Goal: Information Seeking & Learning: Check status

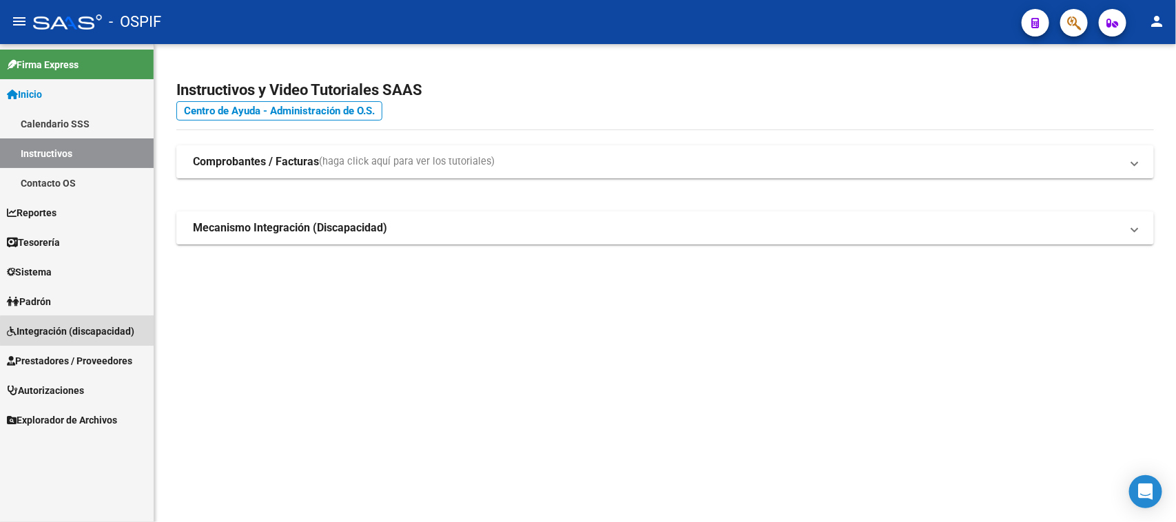
click at [109, 331] on span "Integración (discapacidad)" at bounding box center [70, 331] width 127 height 15
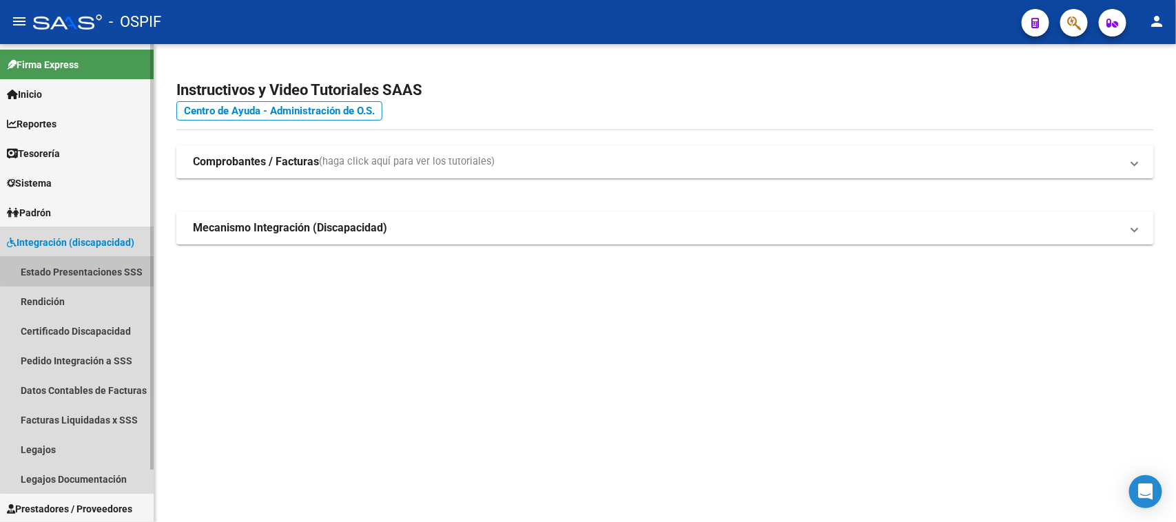
click at [111, 267] on link "Estado Presentaciones SSS" at bounding box center [77, 272] width 154 height 30
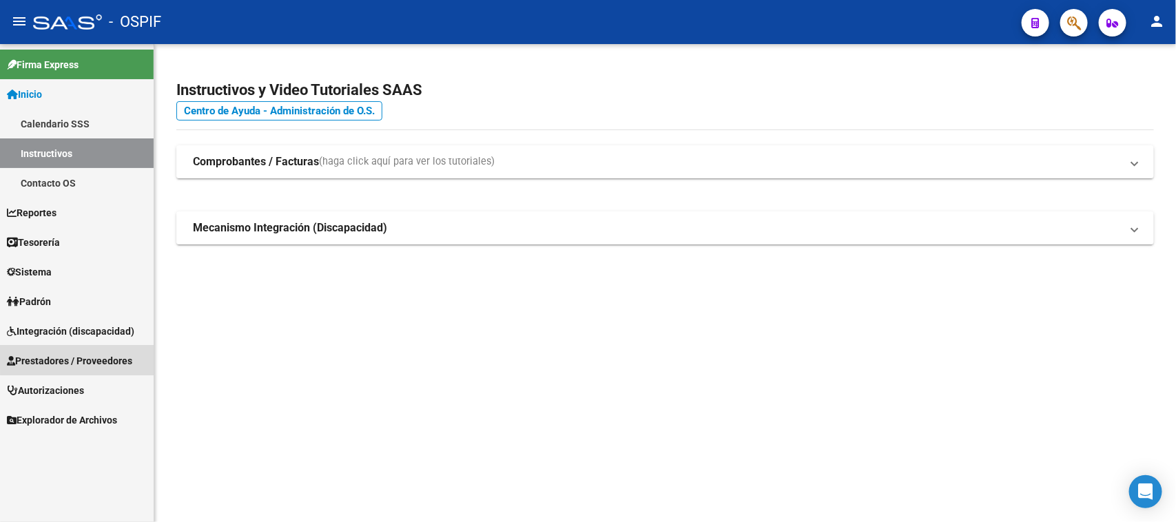
click at [132, 357] on span "Prestadores / Proveedores" at bounding box center [69, 360] width 125 height 15
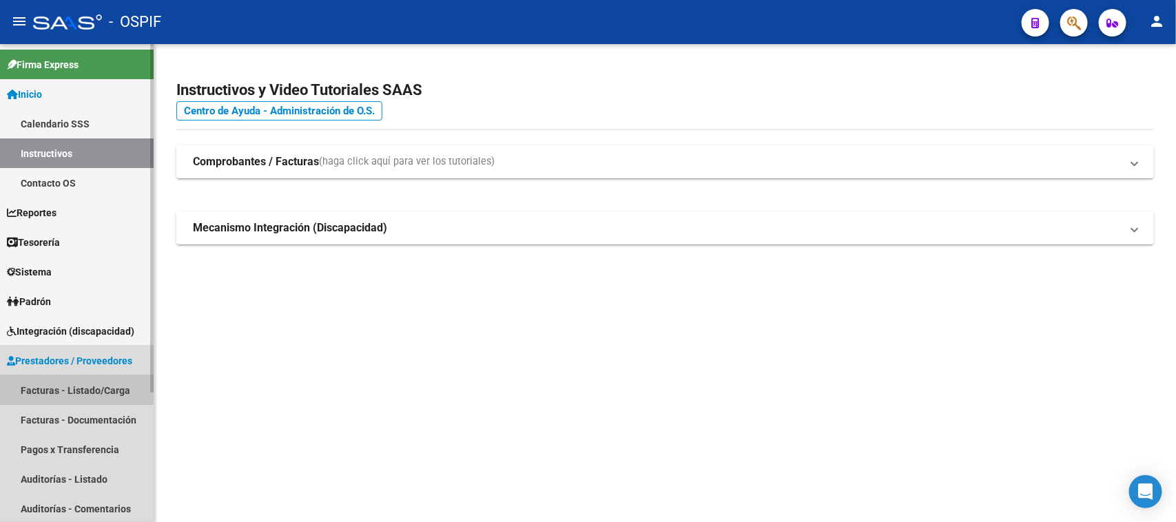
click at [115, 386] on link "Facturas - Listado/Carga" at bounding box center [77, 390] width 154 height 30
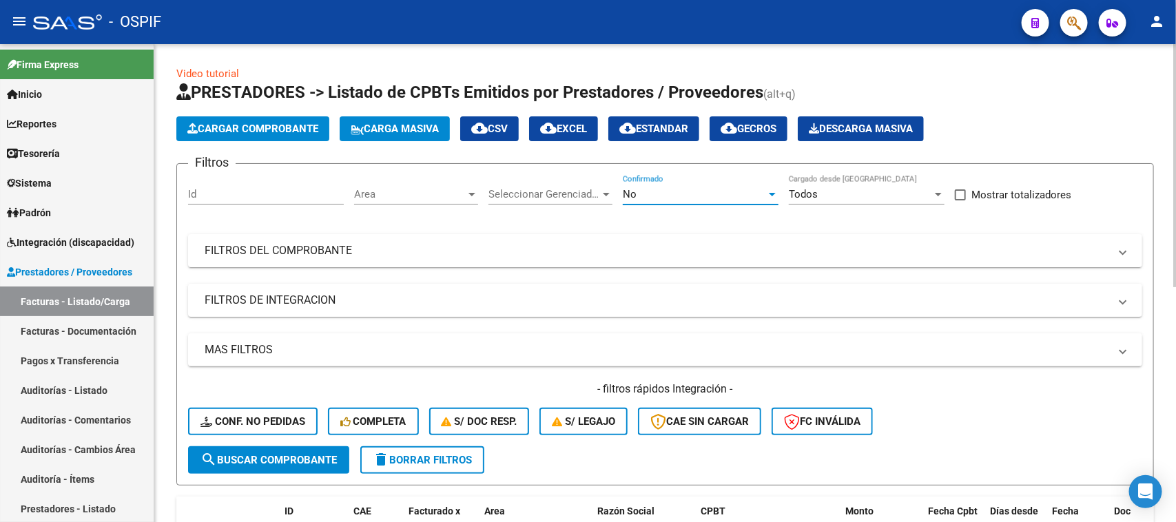
click at [769, 193] on div at bounding box center [772, 194] width 7 height 3
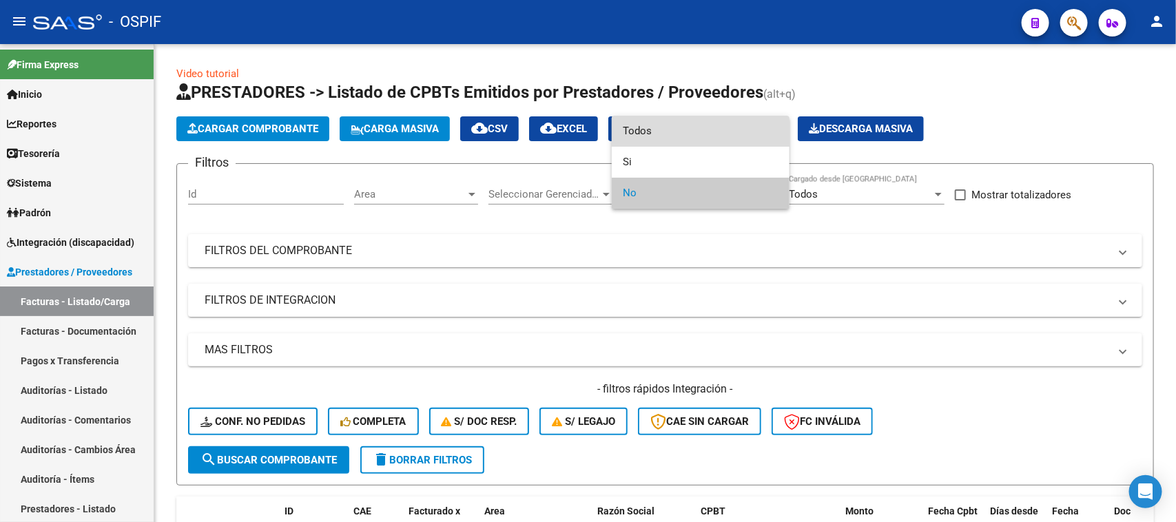
click at [653, 129] on span "Todos" at bounding box center [701, 131] width 156 height 31
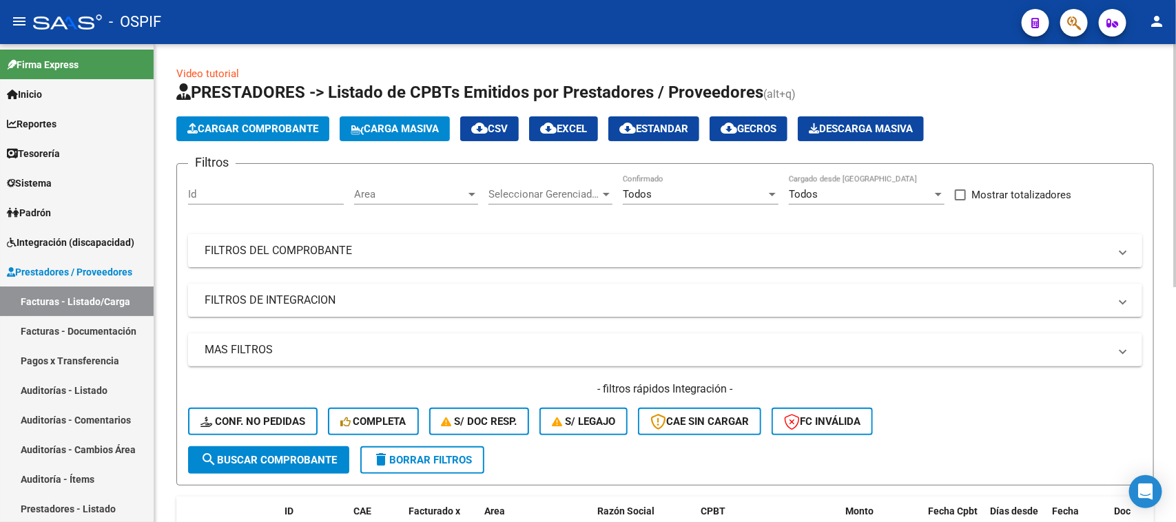
click at [380, 256] on mat-panel-title "FILTROS DEL COMPROBANTE" at bounding box center [657, 250] width 904 height 15
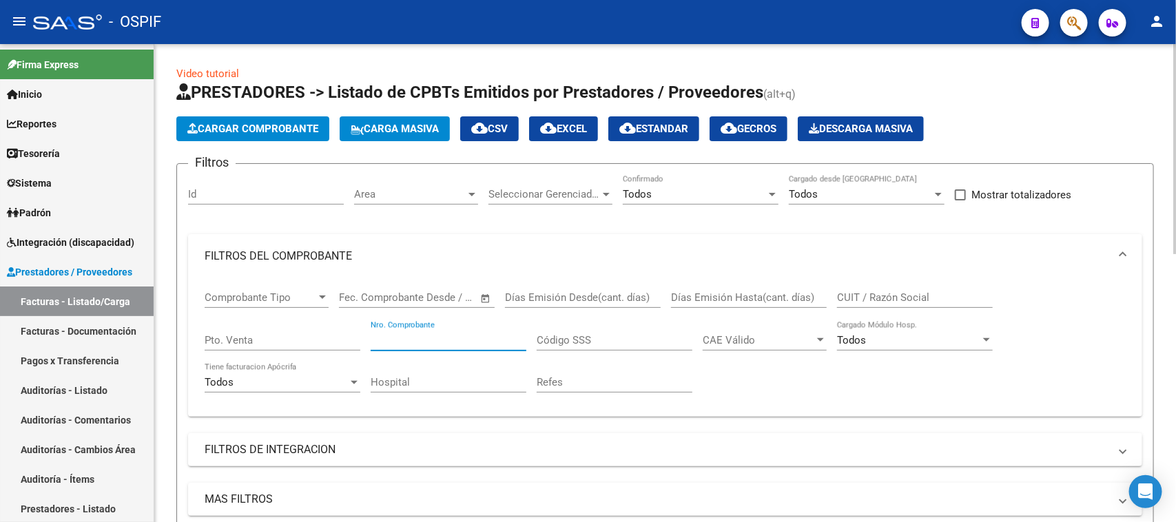
click at [456, 334] on input "Nro. Comprobante" at bounding box center [449, 340] width 156 height 12
type input "35060"
click at [1120, 259] on span at bounding box center [1123, 256] width 6 height 15
click at [1174, 231] on div at bounding box center [1174, 195] width 3 height 303
click at [772, 193] on div at bounding box center [772, 194] width 7 height 3
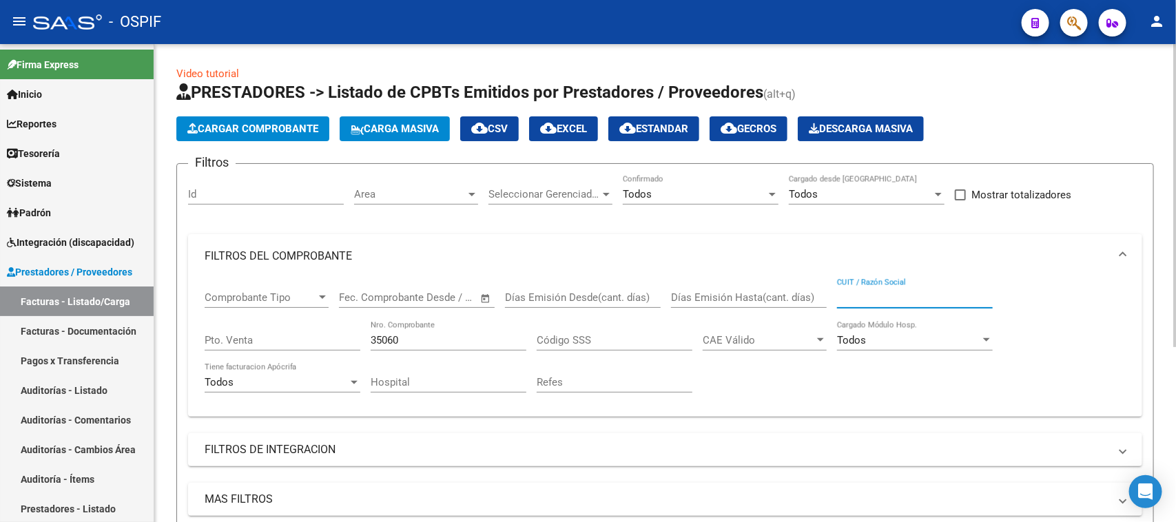
click at [915, 291] on input "CUIT / Razón Social" at bounding box center [915, 297] width 156 height 12
type input "NOVUS FARMA"
click at [1030, 298] on div "Comprobante Tipo Comprobante Tipo Fecha inicio – Fecha fin Fec. Comprobante Des…" at bounding box center [665, 341] width 921 height 127
click at [1116, 253] on span "FILTROS DEL COMPROBANTE" at bounding box center [662, 256] width 915 height 15
click at [1175, 195] on div at bounding box center [1174, 195] width 3 height 303
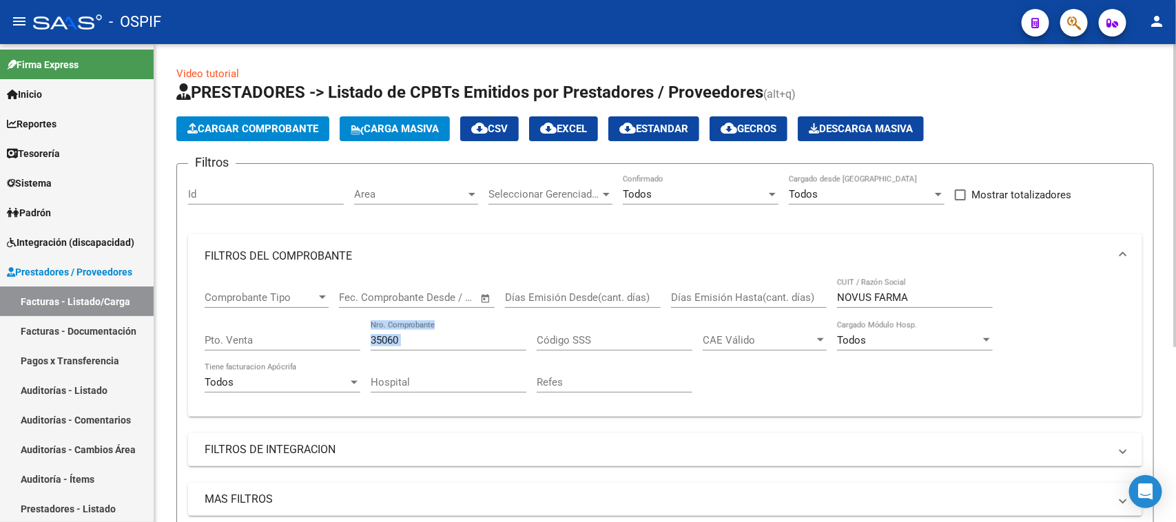
drag, startPoint x: 365, startPoint y: 336, endPoint x: 577, endPoint y: 334, distance: 211.5
click at [577, 334] on div "Comprobante Tipo Comprobante Tipo Fecha inicio – Fecha fin Fec. Comprobante Des…" at bounding box center [665, 341] width 921 height 127
click at [418, 338] on input "35060" at bounding box center [449, 340] width 156 height 12
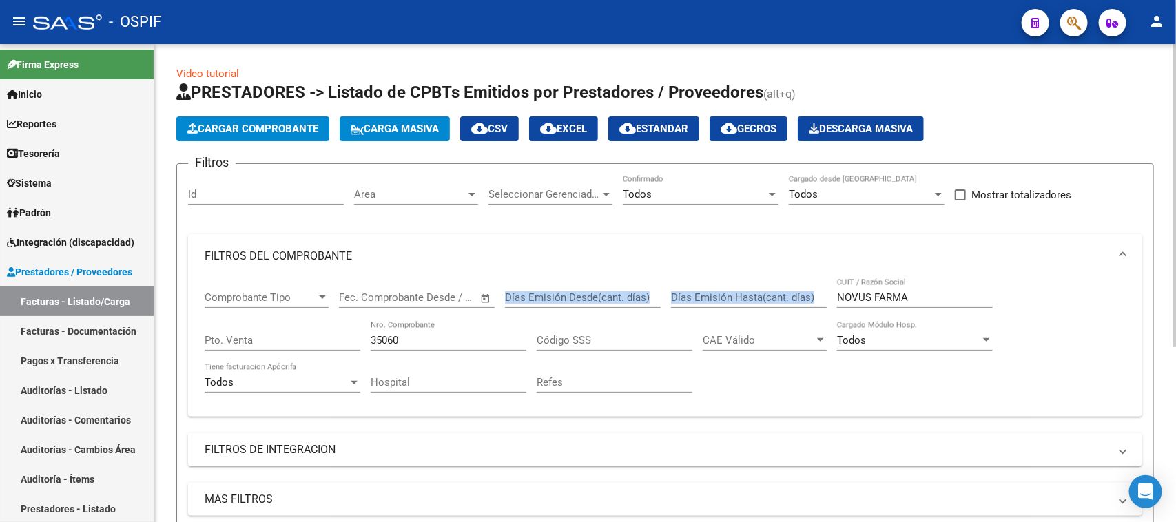
drag, startPoint x: 944, startPoint y: 287, endPoint x: 656, endPoint y: 293, distance: 288.0
click at [656, 293] on div "Comprobante Tipo Comprobante Tipo Fecha inicio – Fecha fin Fec. Comprobante Des…" at bounding box center [665, 341] width 921 height 127
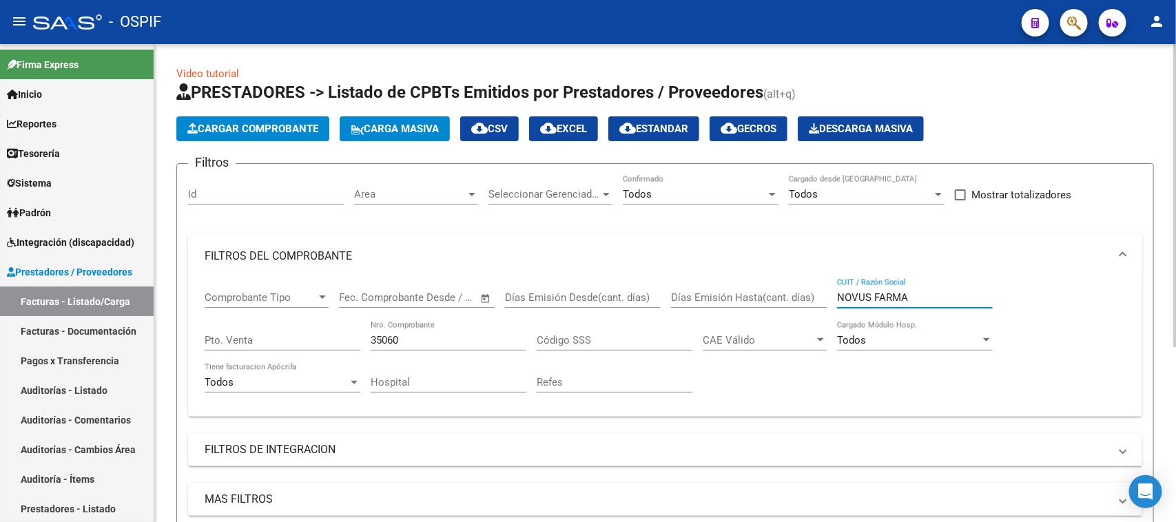
drag, startPoint x: 911, startPoint y: 290, endPoint x: 693, endPoint y: 264, distance: 219.9
click at [693, 264] on mat-expansion-panel "FILTROS DEL COMPROBANTE Comprobante Tipo Comprobante Tipo Fecha inicio – Fecha …" at bounding box center [665, 325] width 954 height 183
click at [1118, 249] on span "FILTROS DEL COMPROBANTE" at bounding box center [662, 256] width 915 height 15
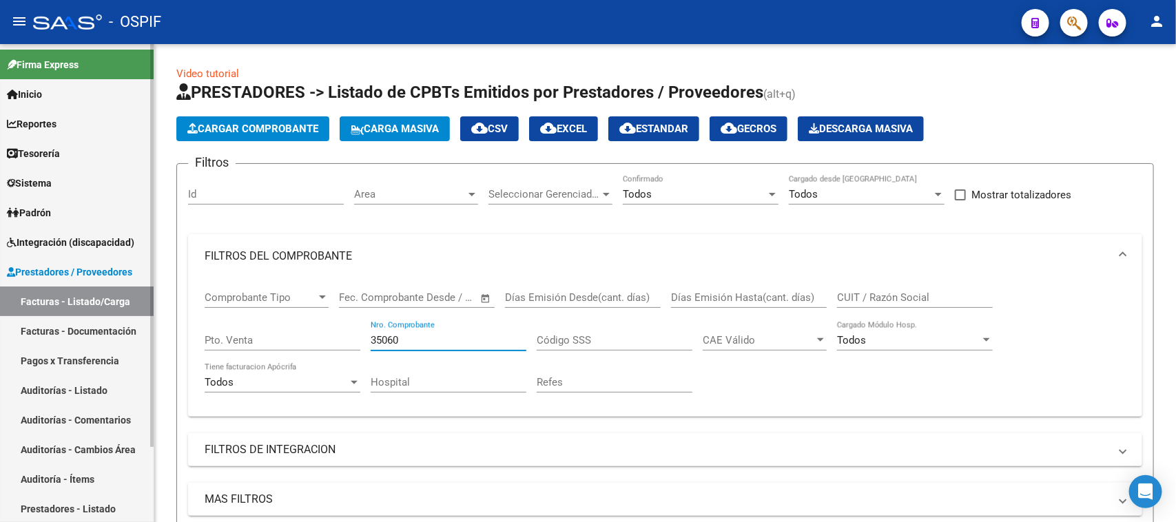
drag, startPoint x: 408, startPoint y: 339, endPoint x: 0, endPoint y: 262, distance: 415.0
click at [0, 262] on mat-sidenav-container "Firma Express Inicio Calendario SSS Instructivos Contacto OS Reportes Egresos D…" at bounding box center [588, 283] width 1176 height 478
click at [405, 353] on div "35090 Nro. Comprobante" at bounding box center [449, 342] width 156 height 43
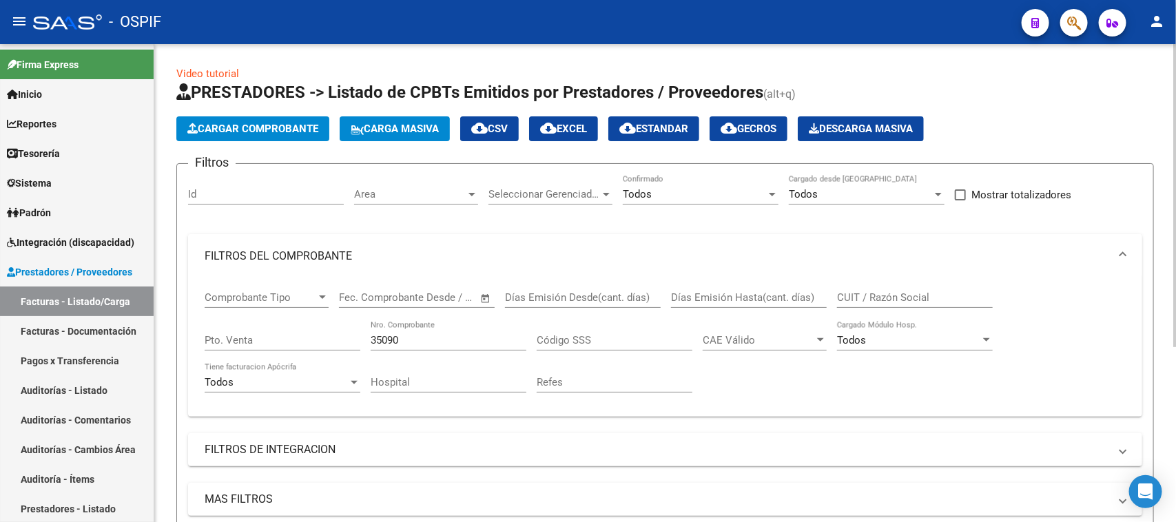
click at [1120, 253] on span at bounding box center [1123, 256] width 6 height 15
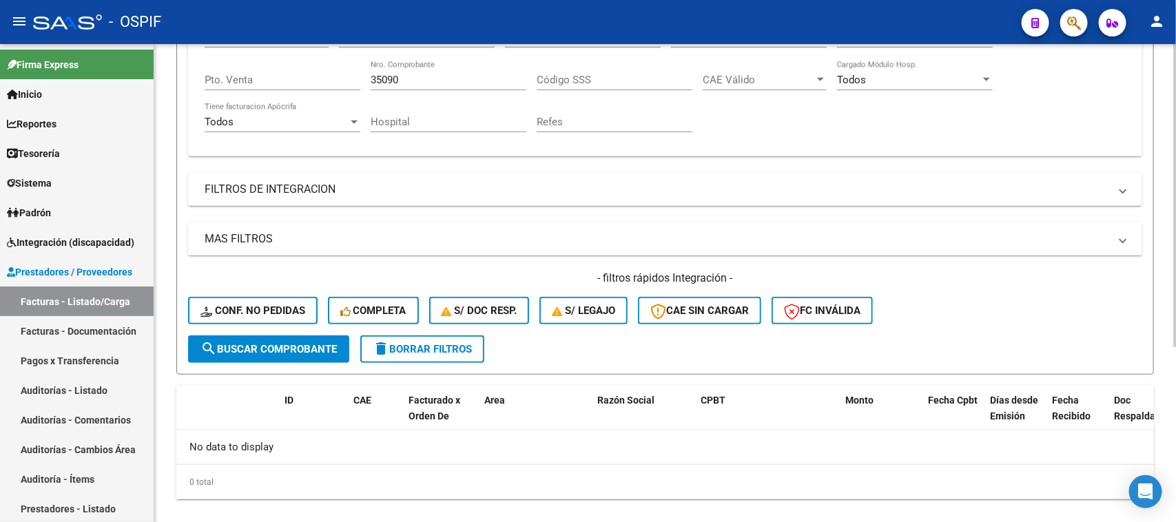
scroll to position [277, 0]
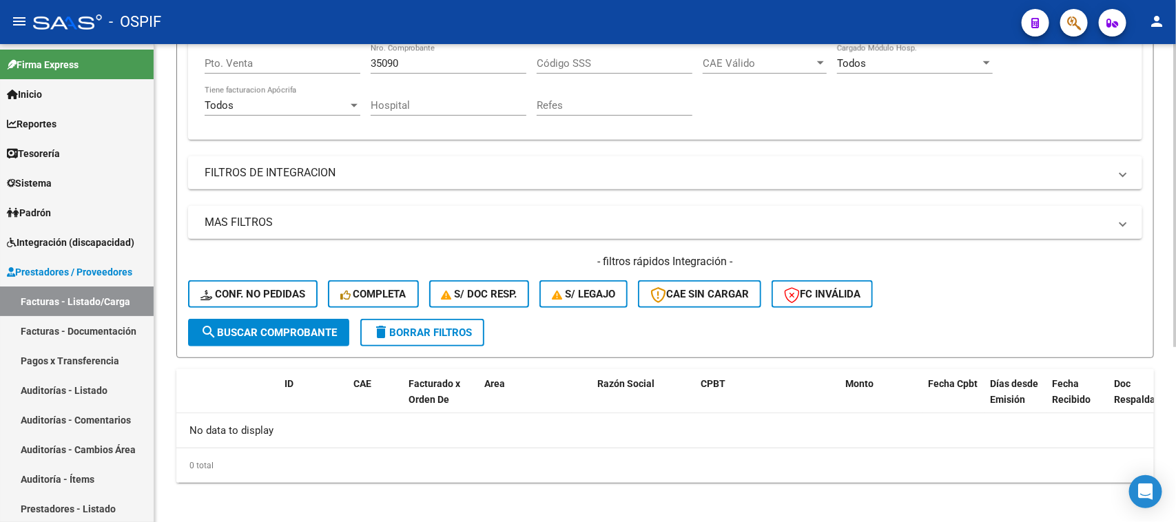
click at [1155, 451] on div "Video tutorial PRESTADORES -> Listado de CPBTs Emitidos por Prestadores / Prove…" at bounding box center [666, 147] width 1025 height 760
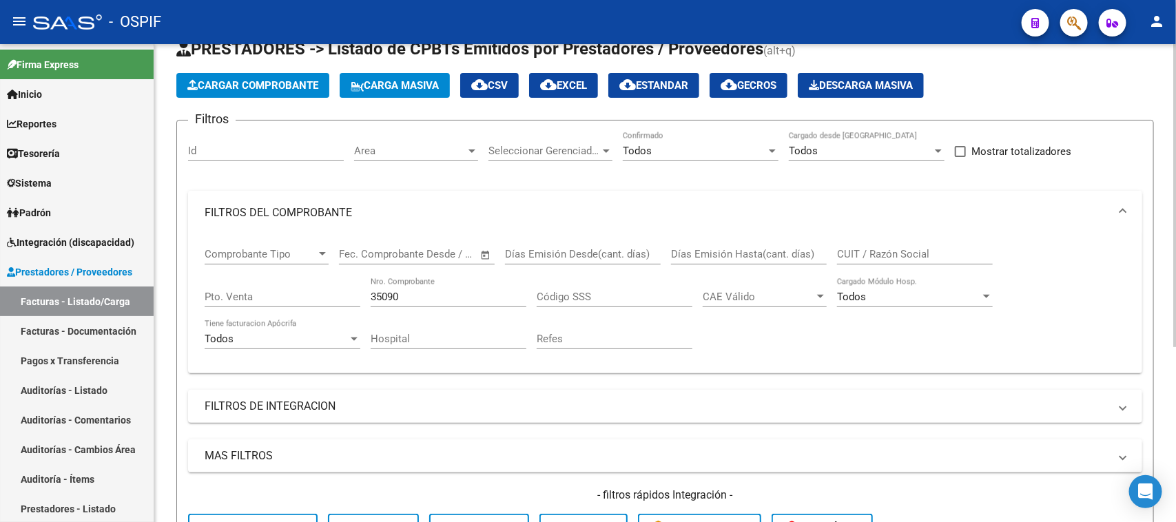
scroll to position [39, 0]
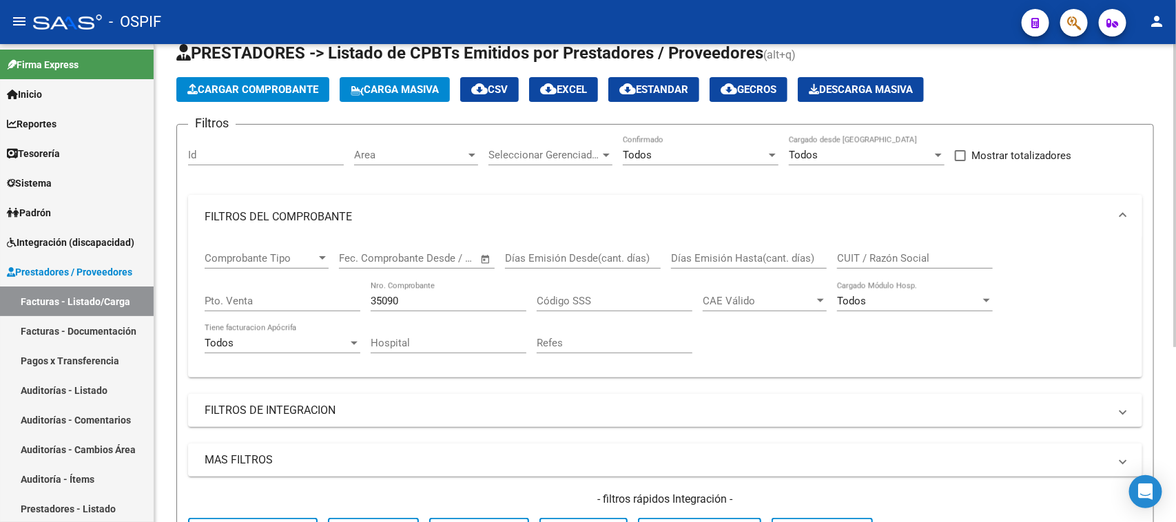
click at [1155, 145] on div "Video tutorial PRESTADORES -> Listado de CPBTs Emitidos por Prestadores / Prove…" at bounding box center [666, 385] width 1025 height 760
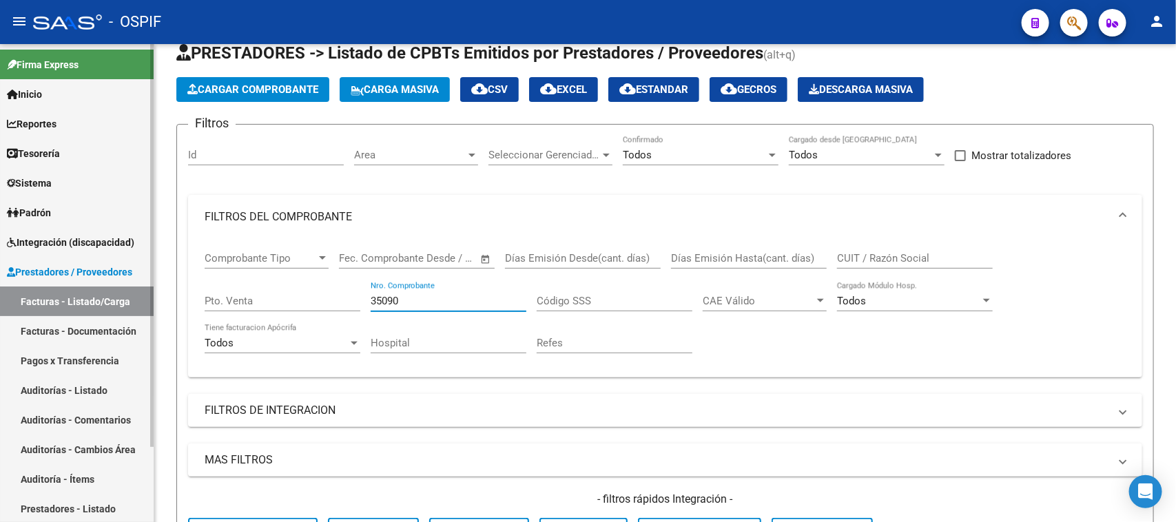
drag, startPoint x: 417, startPoint y: 300, endPoint x: 112, endPoint y: 239, distance: 311.9
click at [112, 239] on mat-sidenav-container "Firma Express Inicio Calendario SSS Instructivos Contacto OS Reportes Egresos D…" at bounding box center [588, 283] width 1176 height 478
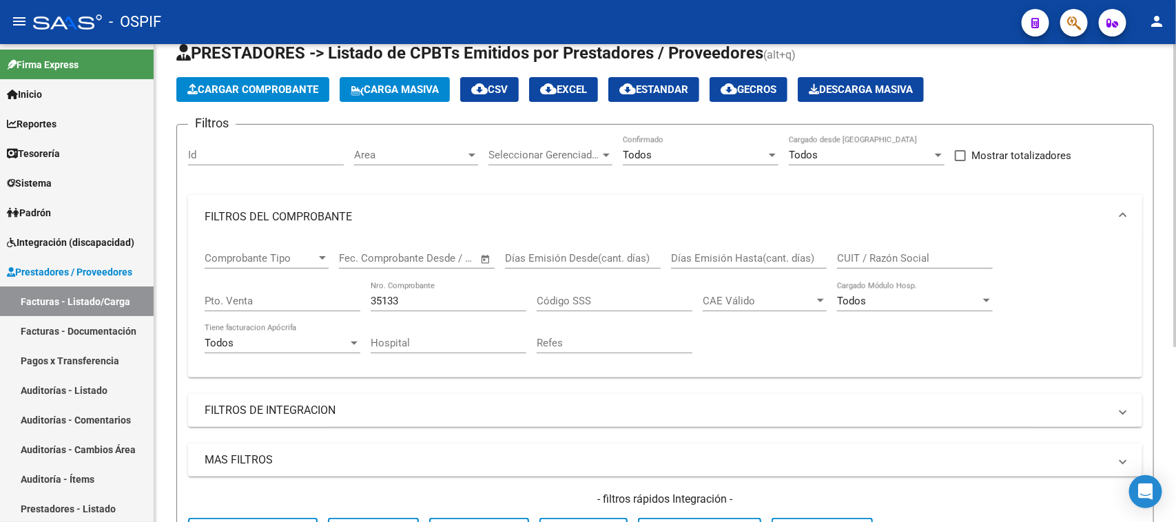
click at [1119, 211] on span "FILTROS DEL COMPROBANTE" at bounding box center [662, 216] width 915 height 15
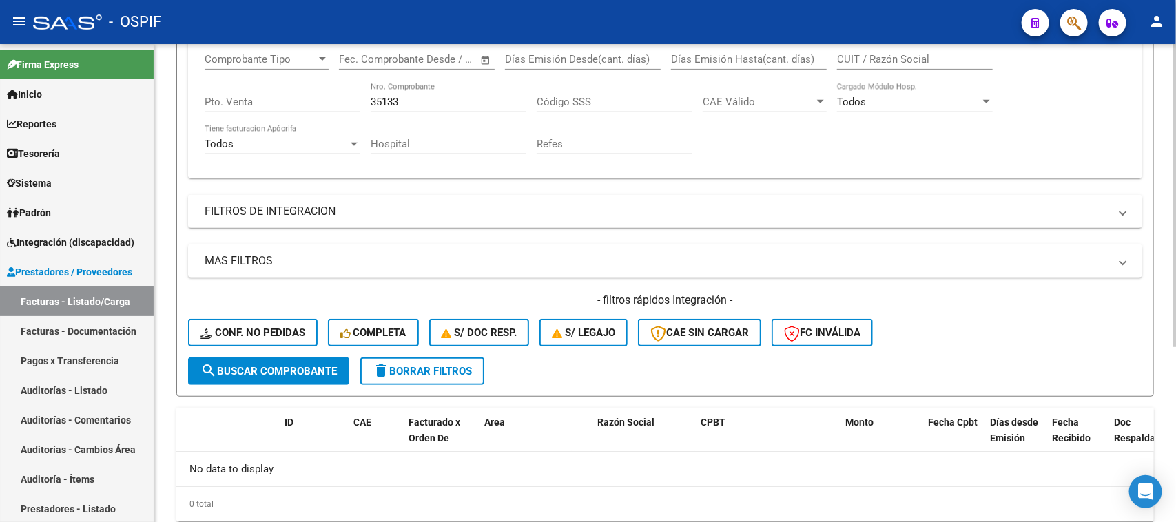
scroll to position [277, 0]
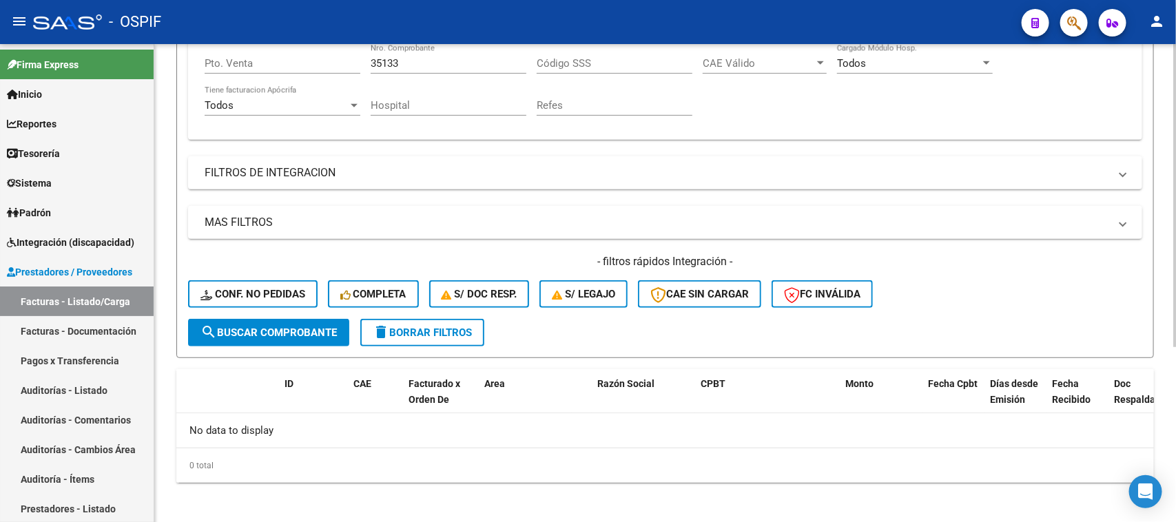
click at [1135, 434] on div "Video tutorial PRESTADORES -> Listado de CPBTs Emitidos por Prestadores / Prove…" at bounding box center [666, 147] width 1025 height 760
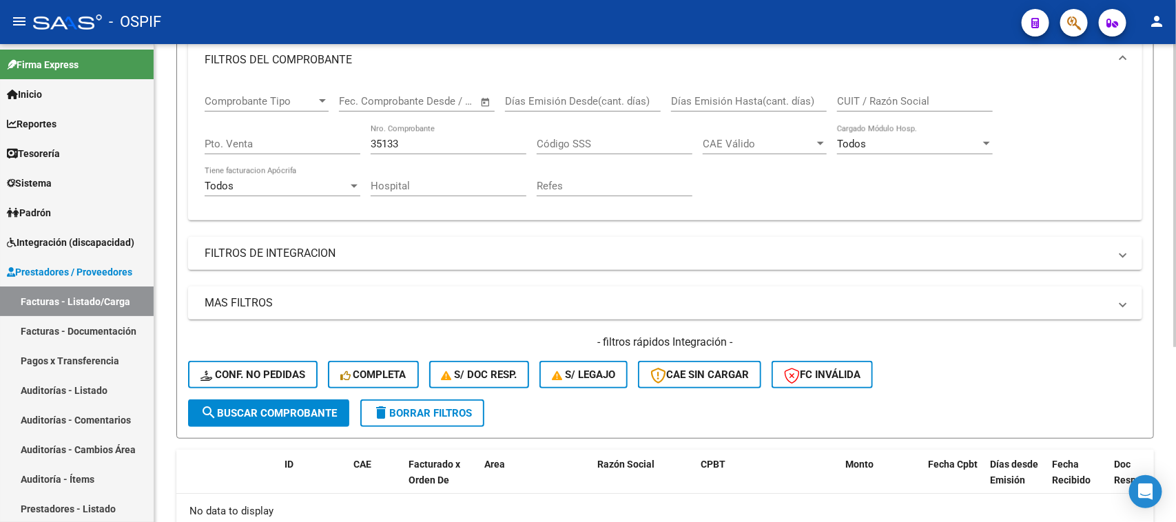
scroll to position [187, 0]
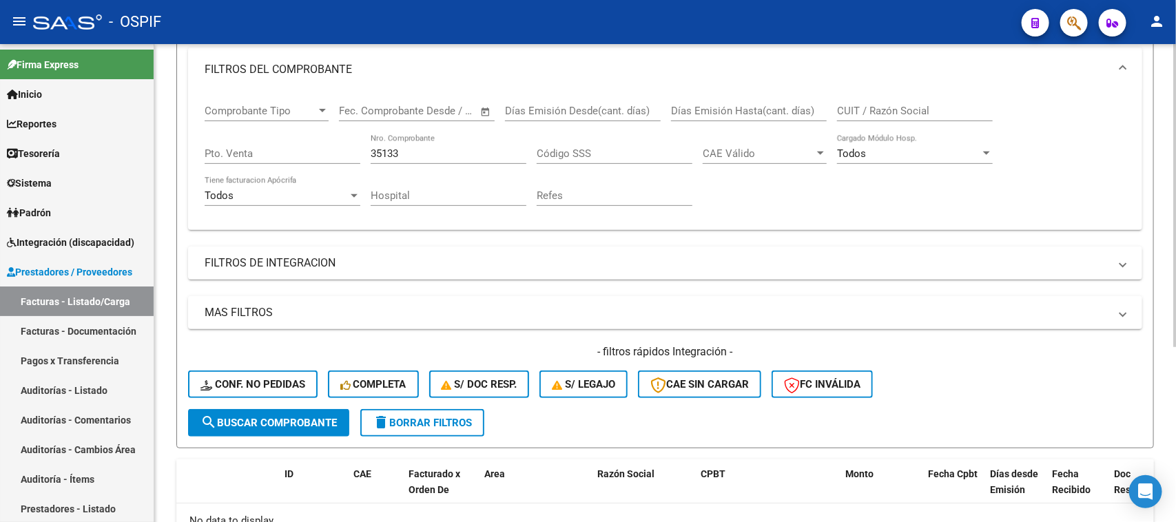
click at [1175, 231] on div at bounding box center [1174, 312] width 3 height 303
drag, startPoint x: 424, startPoint y: 147, endPoint x: 276, endPoint y: 121, distance: 151.1
click at [276, 121] on div "Comprobante Tipo Comprobante Tipo Fecha inicio – Fecha fin Fec. Comprobante Des…" at bounding box center [665, 155] width 921 height 127
click at [1120, 62] on span at bounding box center [1123, 69] width 6 height 15
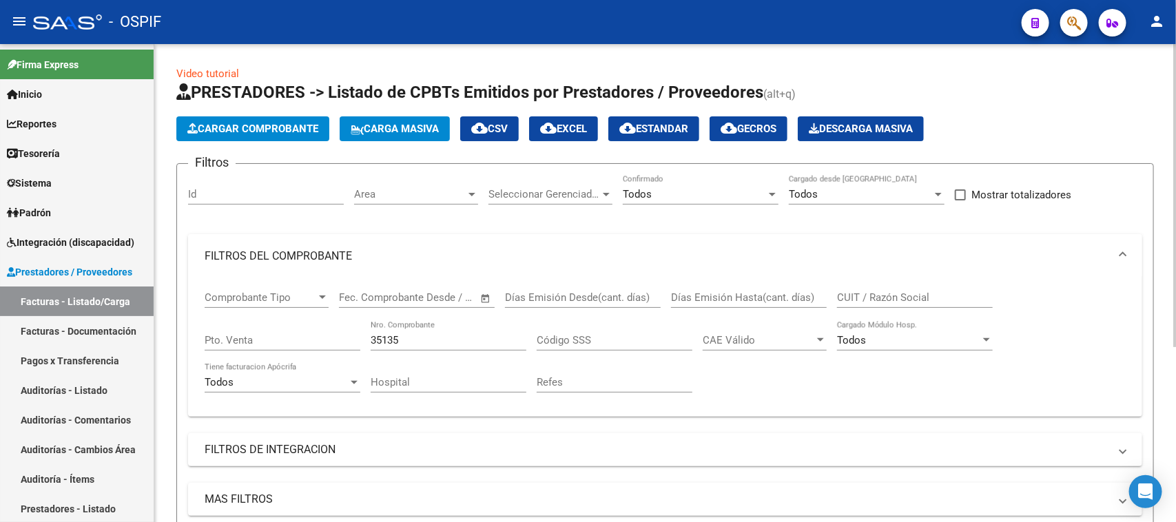
click at [1148, 373] on div "Video tutorial PRESTADORES -> Listado de CPBTs Emitidos por Prestadores / Prove…" at bounding box center [666, 424] width 1025 height 760
click at [1175, 146] on div at bounding box center [1174, 195] width 3 height 303
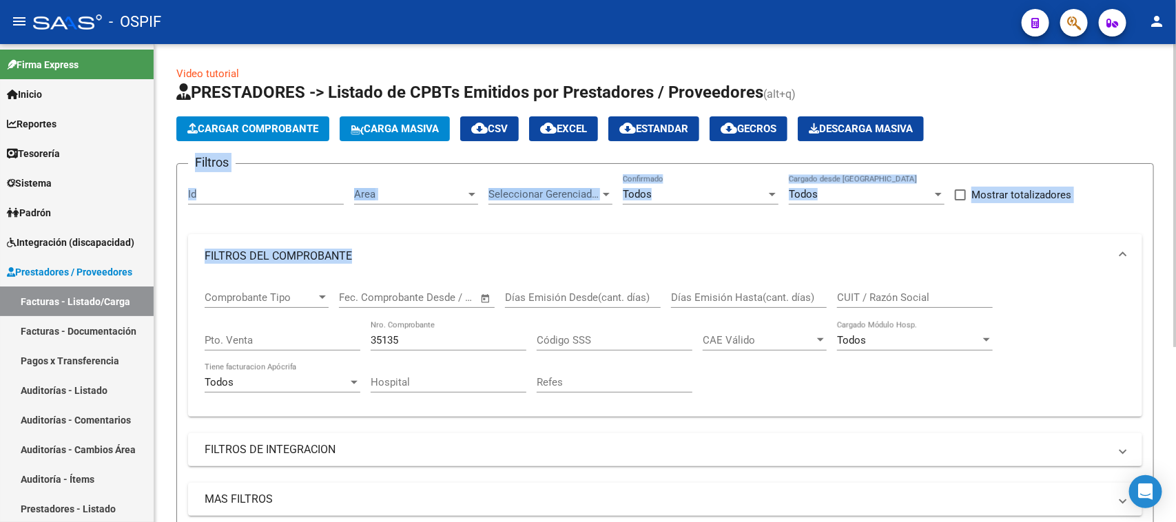
drag, startPoint x: 1165, startPoint y: 218, endPoint x: 1165, endPoint y: 86, distance: 131.6
click at [1165, 86] on div "Video tutorial PRESTADORES -> Listado de CPBTs Emitidos por Prestadores / Prove…" at bounding box center [665, 424] width 1022 height 760
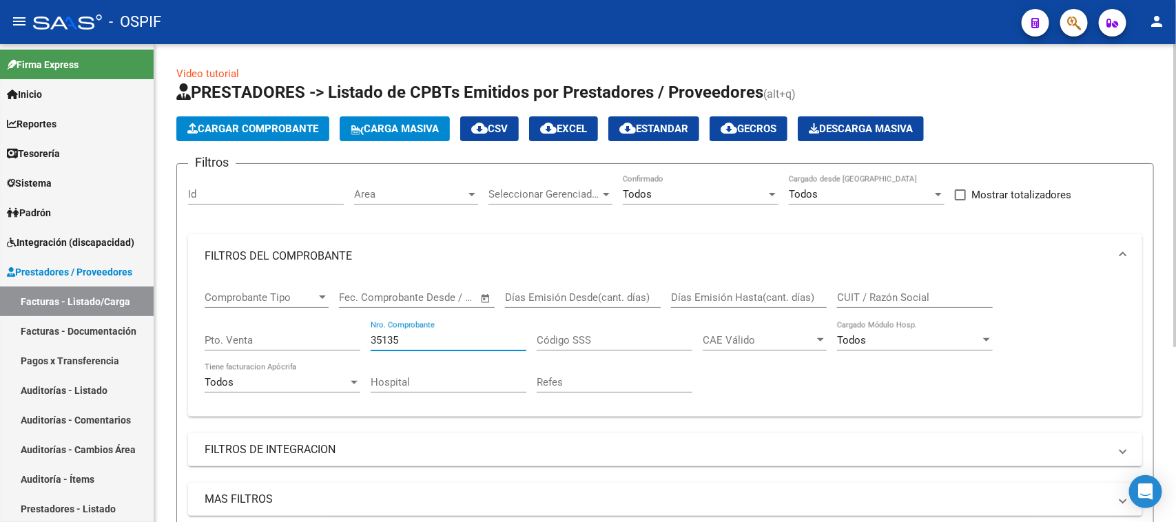
drag, startPoint x: 419, startPoint y: 342, endPoint x: 249, endPoint y: 303, distance: 174.5
click at [249, 303] on div "Comprobante Tipo Comprobante Tipo Fecha inicio – Fecha fin Fec. Comprobante Des…" at bounding box center [665, 341] width 921 height 127
click at [1126, 247] on mat-expansion-panel-header "FILTROS DEL COMPROBANTE" at bounding box center [665, 256] width 954 height 44
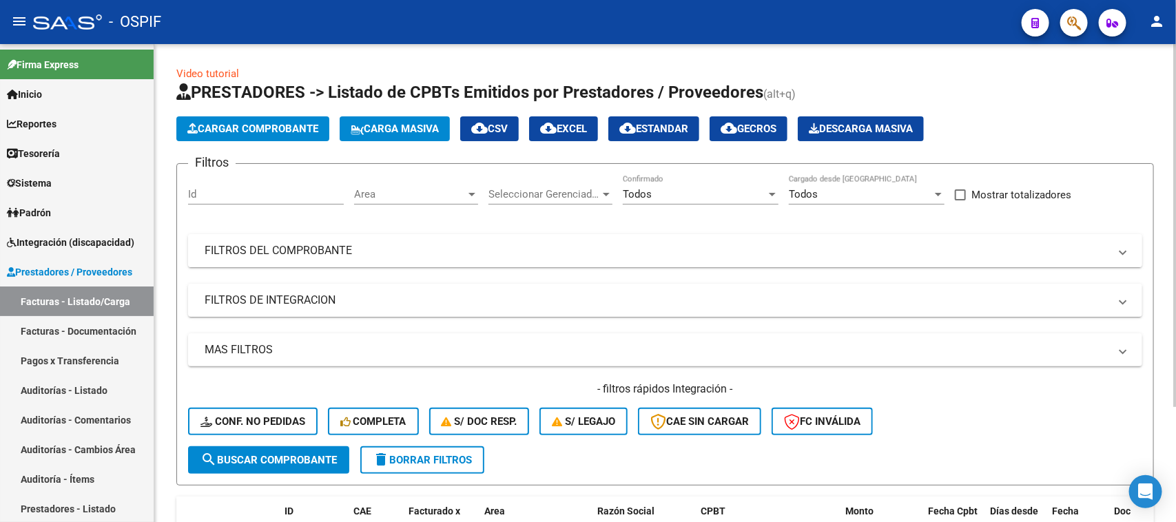
click at [1126, 247] on mat-expansion-panel-header "FILTROS DEL COMPROBANTE" at bounding box center [665, 250] width 954 height 33
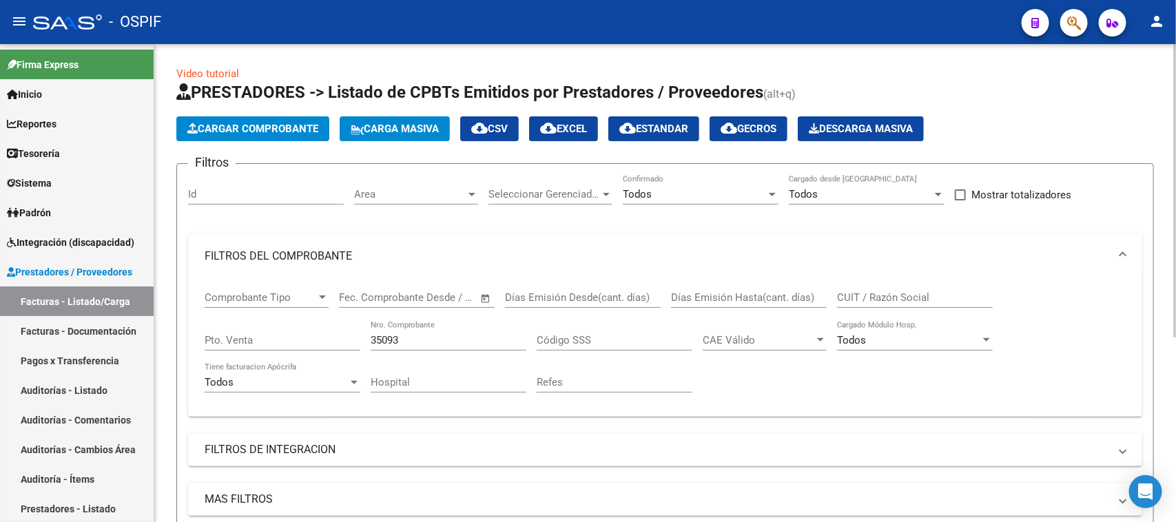
click at [1126, 247] on mat-expansion-panel-header "FILTROS DEL COMPROBANTE" at bounding box center [665, 256] width 954 height 44
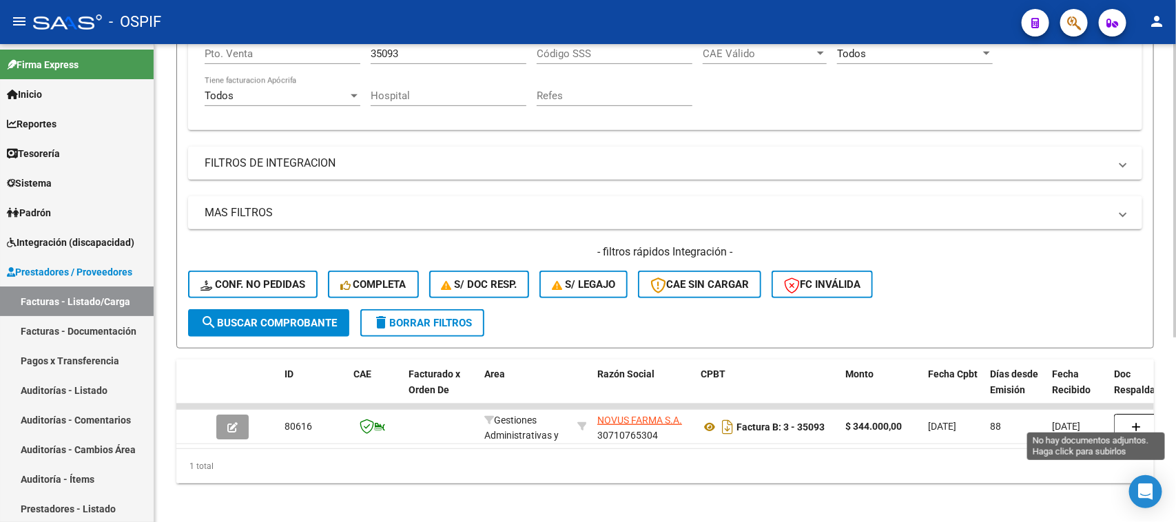
scroll to position [301, 0]
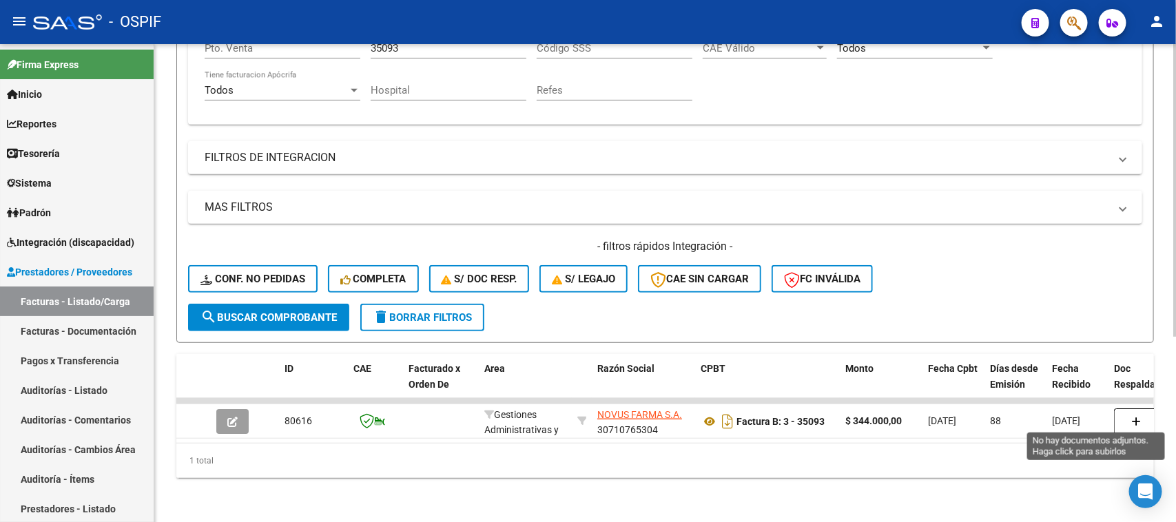
click at [1139, 404] on div "Video tutorial PRESTADORES -> Listado de CPBTs Emitidos por Prestadores / Prove…" at bounding box center [666, 137] width 1025 height 770
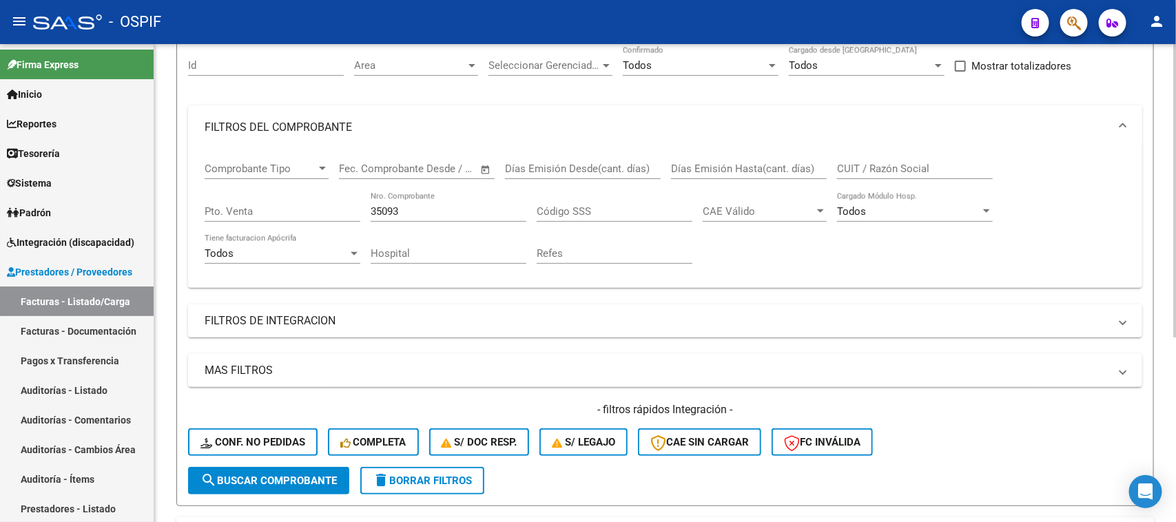
scroll to position [107, 0]
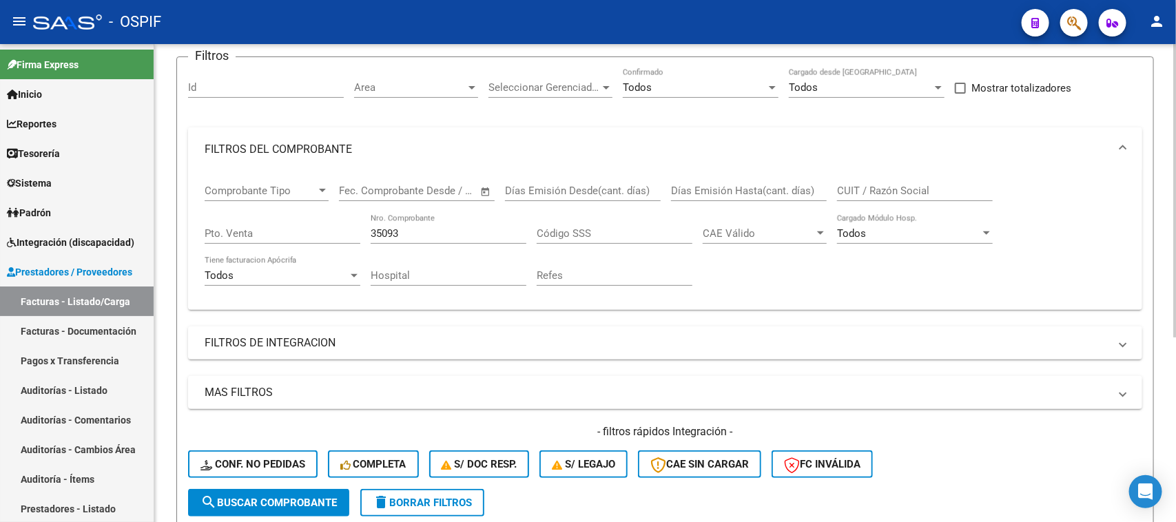
click at [1168, 161] on div "Video tutorial PRESTADORES -> Listado de CPBTs Emitidos por Prestadores / Prove…" at bounding box center [666, 322] width 1025 height 770
drag, startPoint x: 424, startPoint y: 224, endPoint x: 348, endPoint y: 226, distance: 76.5
click at [348, 226] on div "Comprobante Tipo Comprobante Tipo Fecha inicio – Fecha fin Fec. Comprobante Des…" at bounding box center [665, 235] width 921 height 127
drag, startPoint x: 414, startPoint y: 228, endPoint x: 298, endPoint y: 212, distance: 116.8
click at [298, 212] on div "Comprobante Tipo Comprobante Tipo Fecha inicio – Fecha fin Fec. Comprobante Des…" at bounding box center [665, 235] width 921 height 127
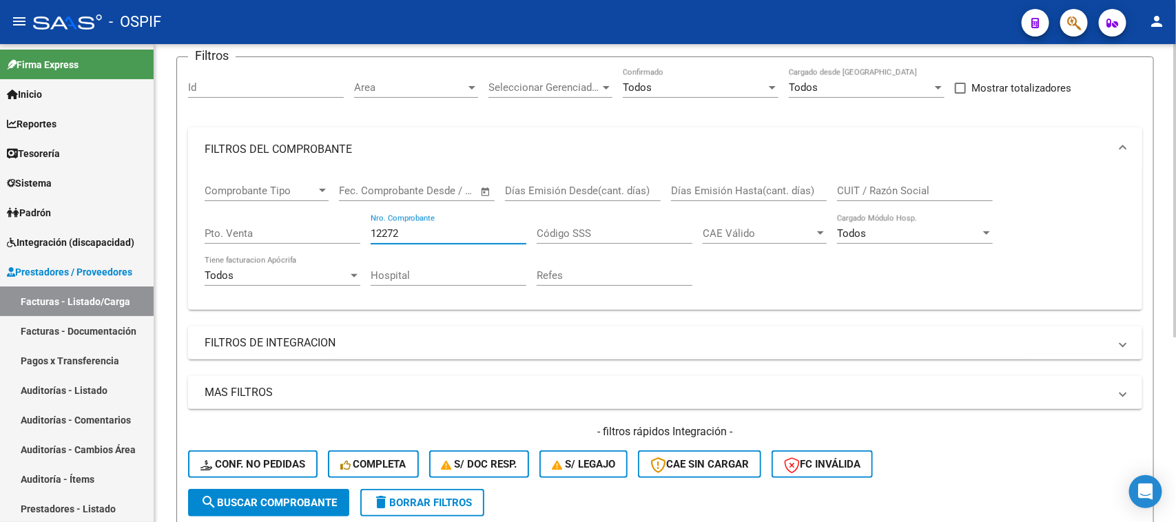
type input "12272"
click at [1121, 152] on span at bounding box center [1123, 149] width 6 height 15
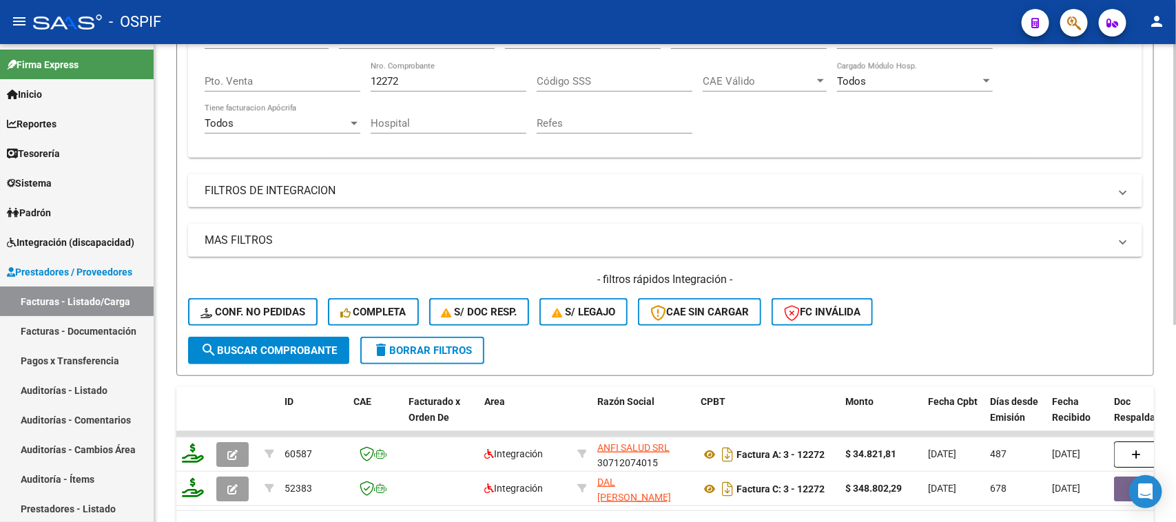
scroll to position [335, 0]
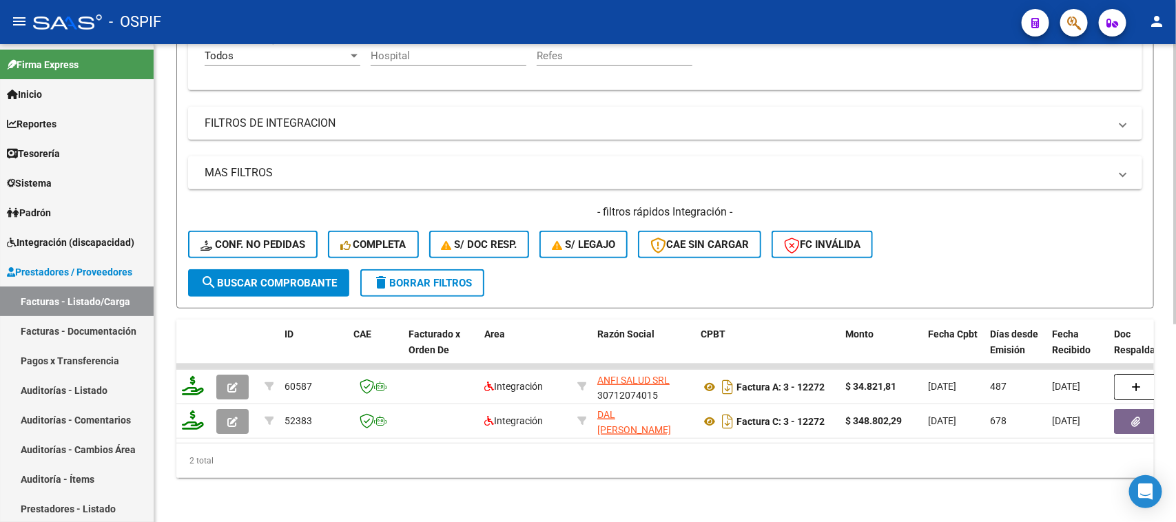
click at [1175, 348] on div at bounding box center [1174, 381] width 3 height 281
